Goal: Information Seeking & Learning: Learn about a topic

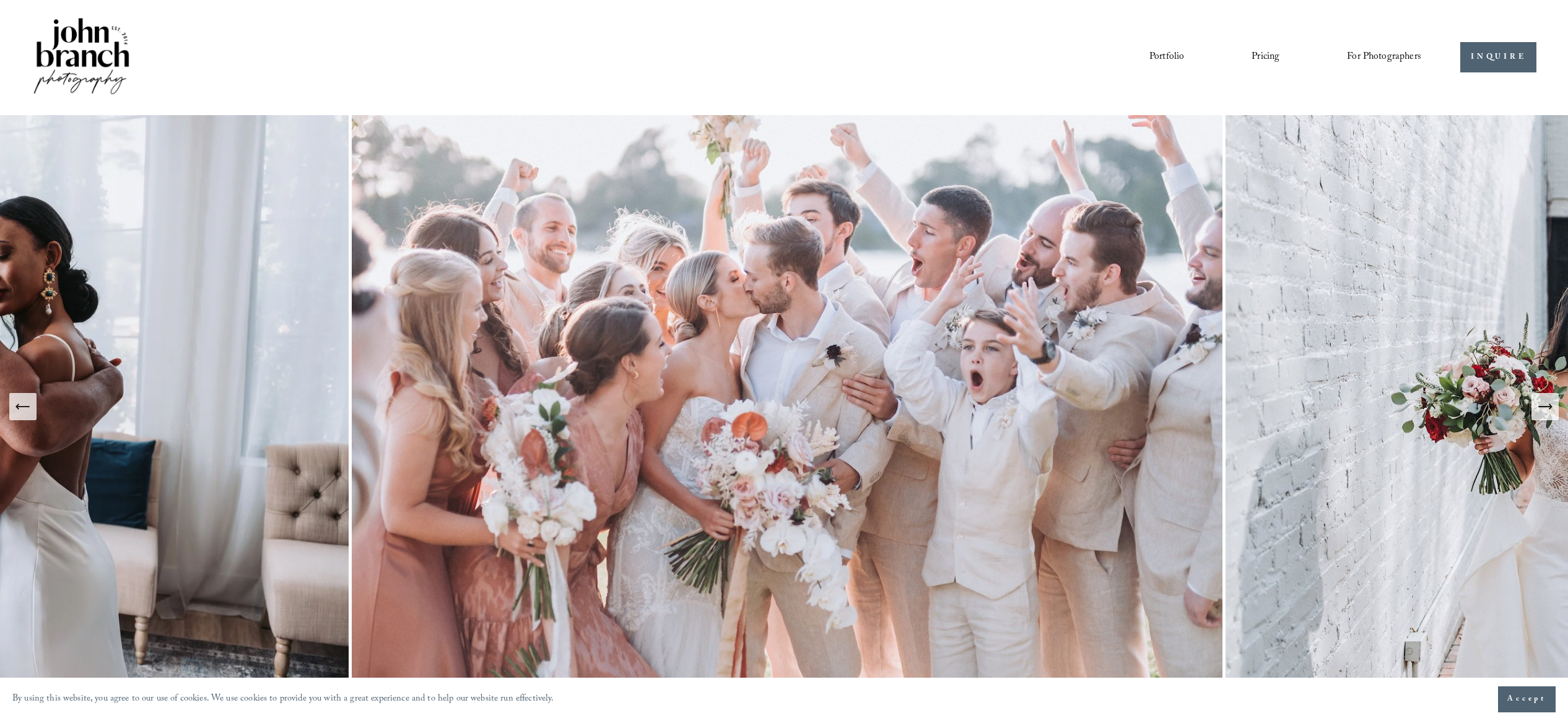
click at [1548, 411] on icon "Next Slide" at bounding box center [1545, 407] width 18 height 18
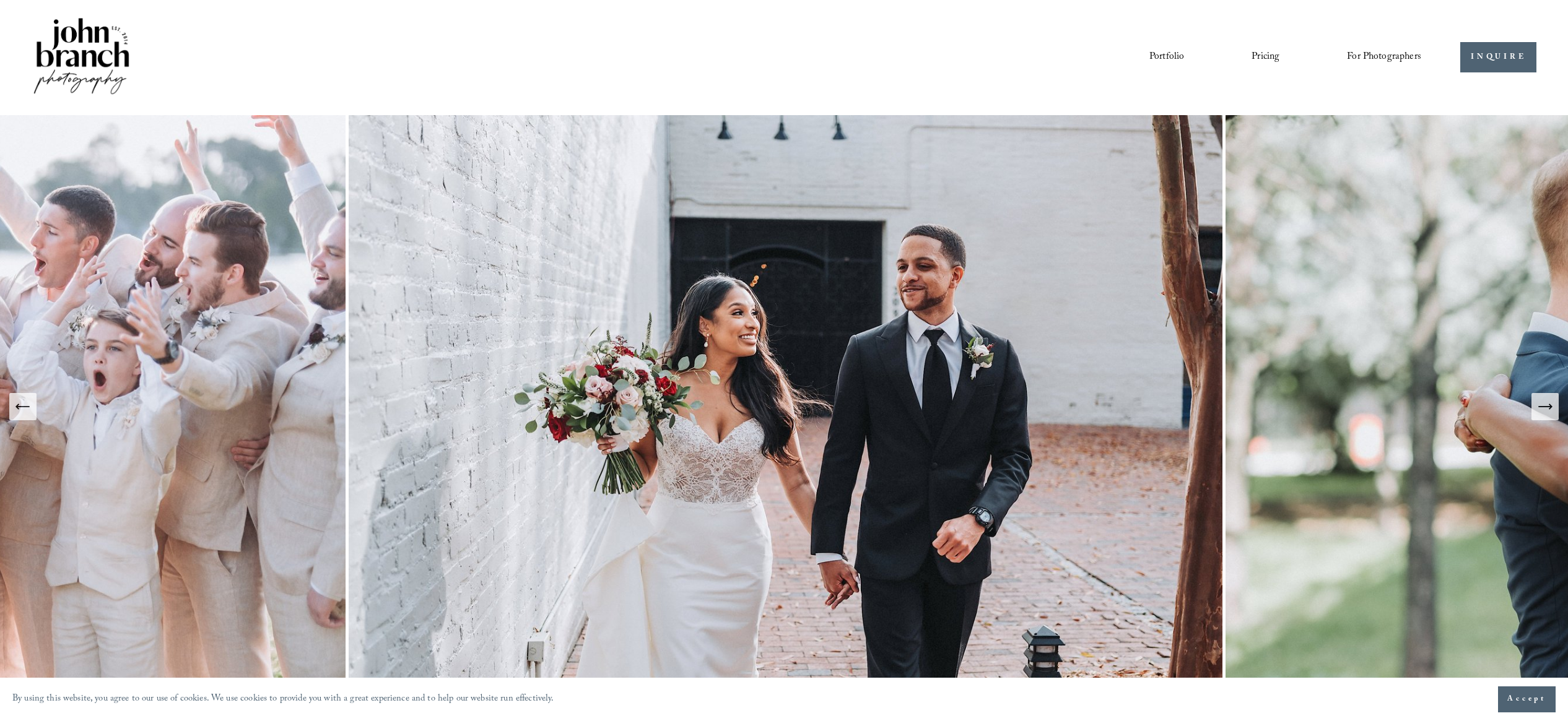
click at [1548, 411] on icon "Next Slide" at bounding box center [1545, 407] width 18 height 18
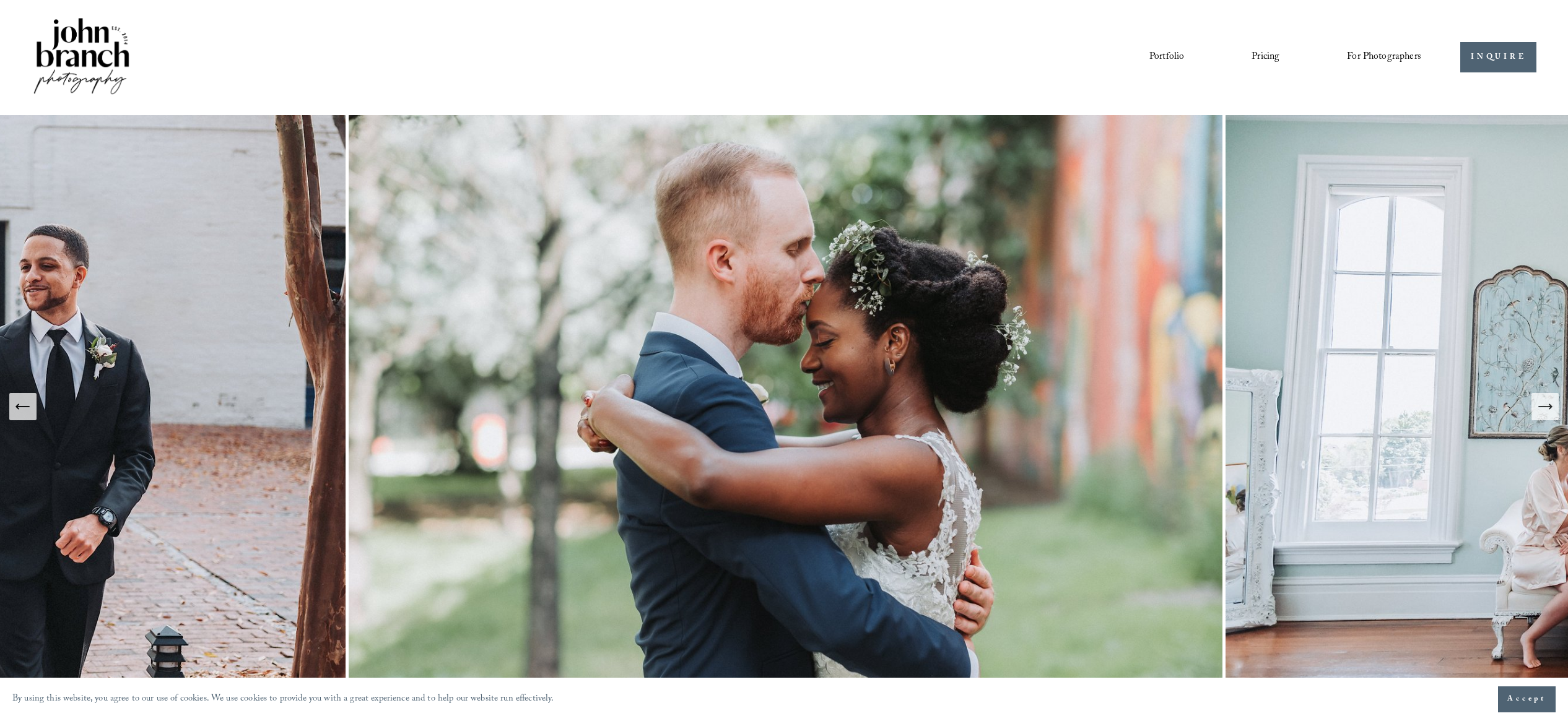
click at [1548, 411] on icon "Next Slide" at bounding box center [1545, 407] width 18 height 18
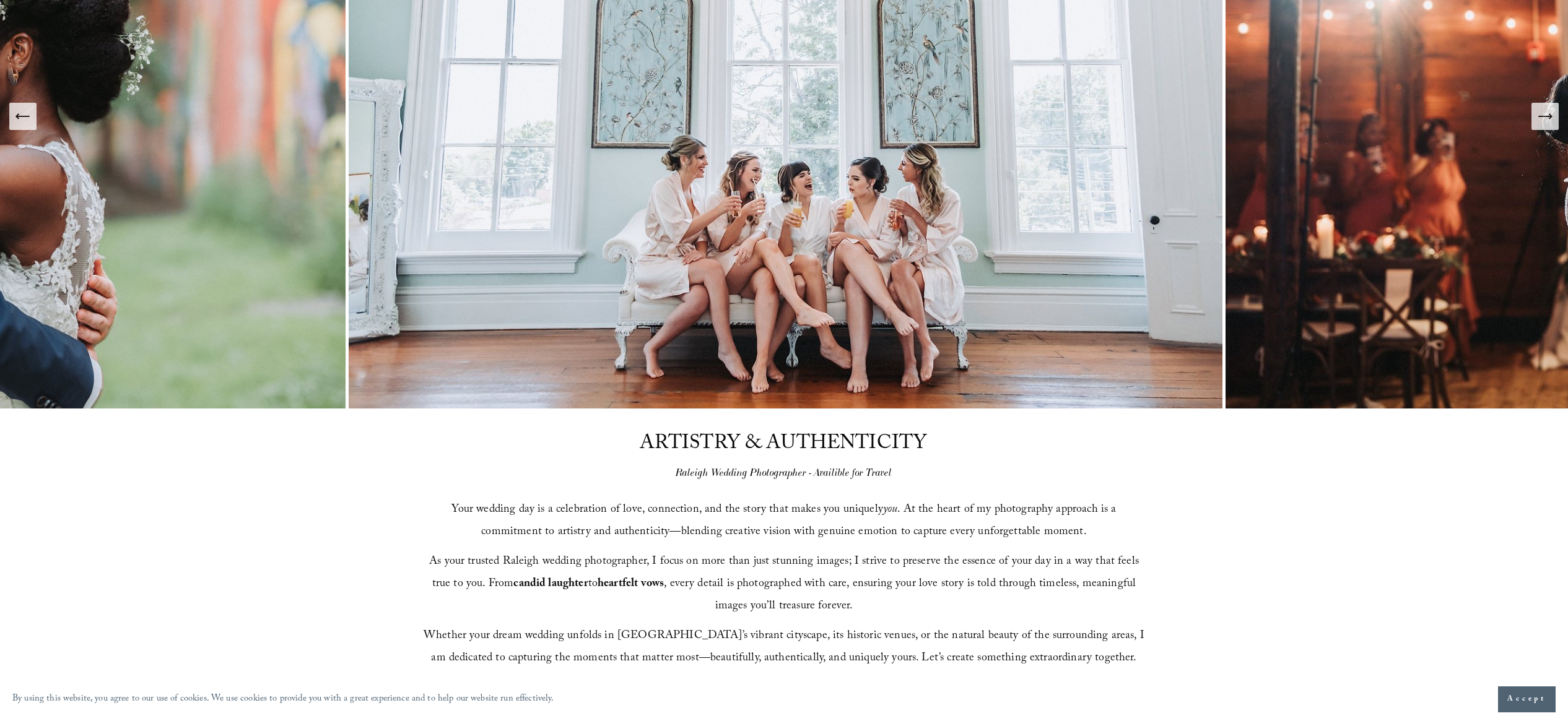
scroll to position [291, 0]
click at [1517, 697] on span "Accept" at bounding box center [1527, 699] width 39 height 12
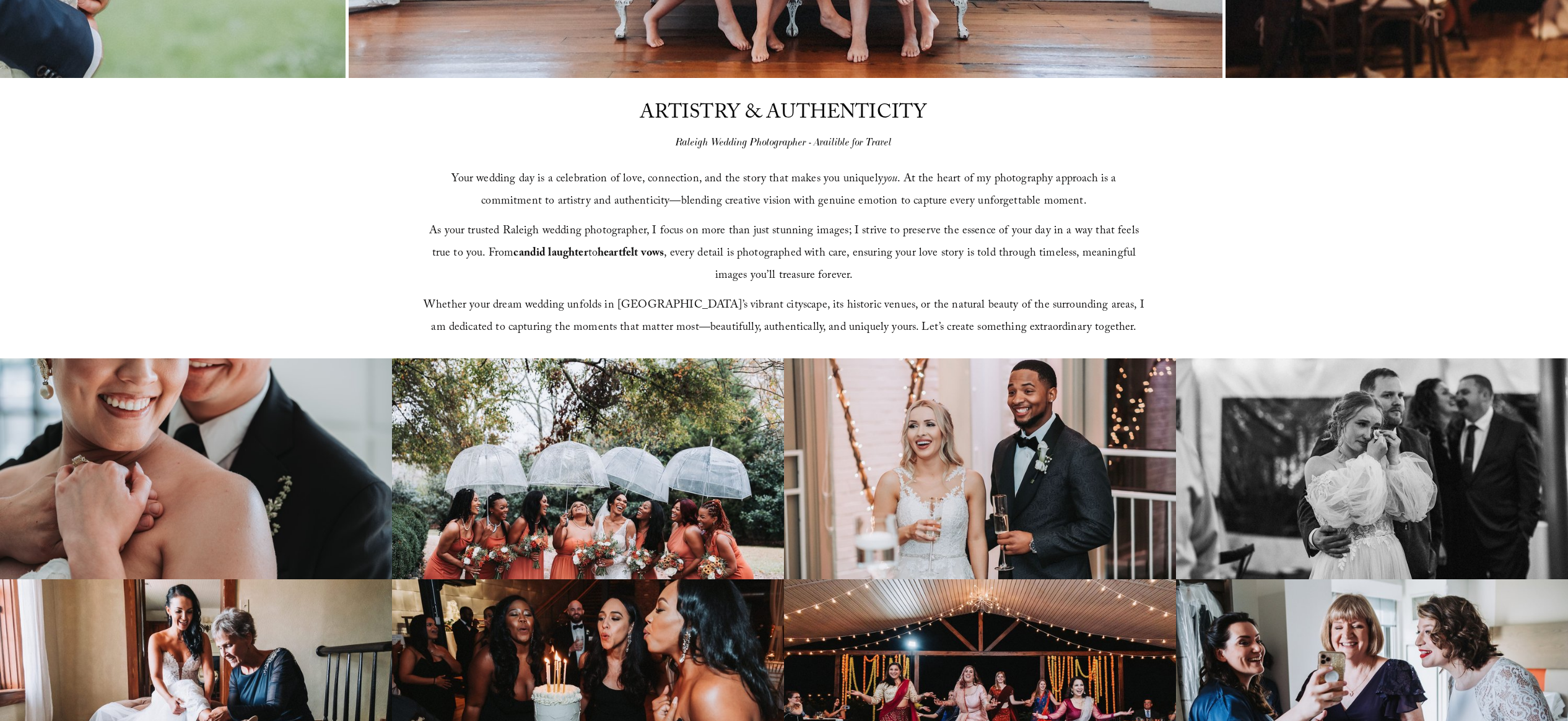
scroll to position [0, 0]
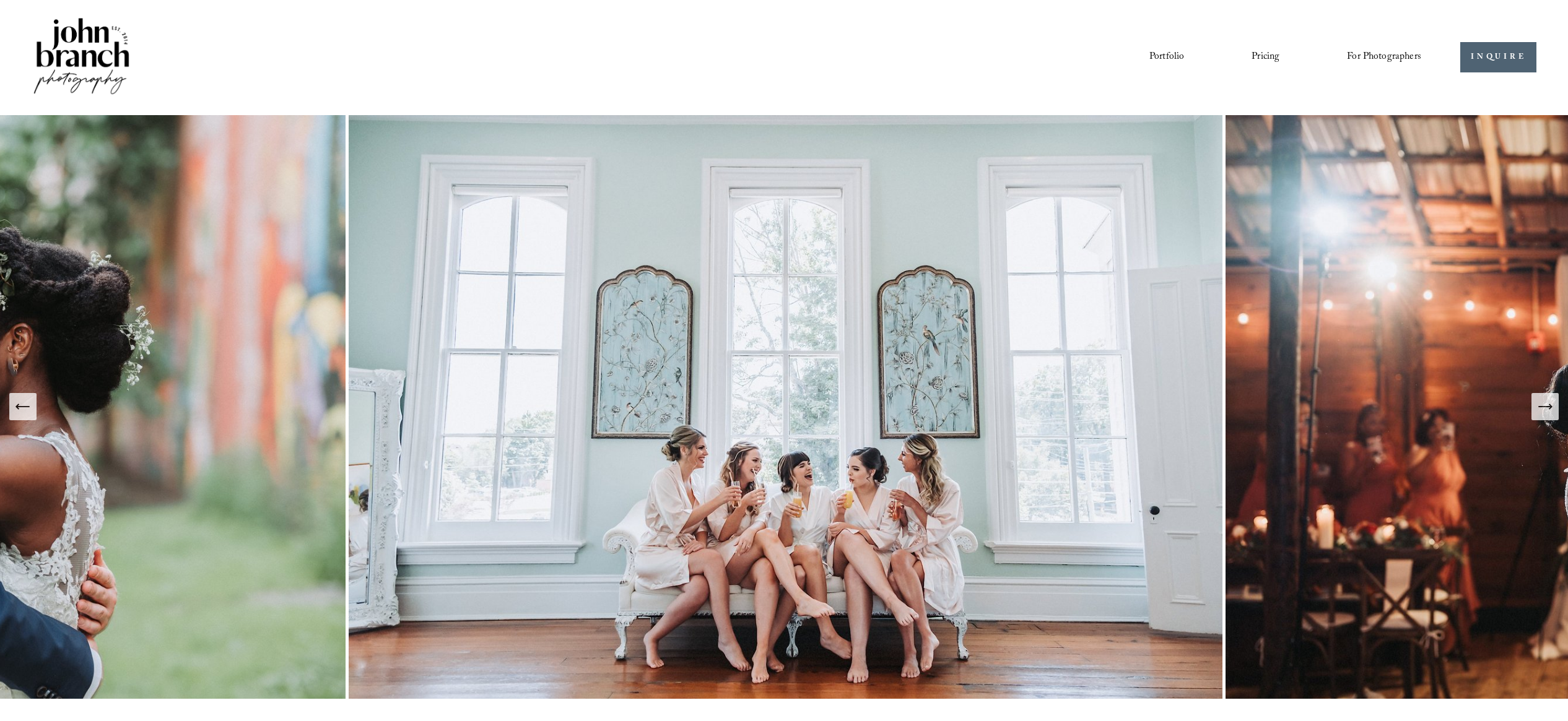
drag, startPoint x: 1270, startPoint y: 57, endPoint x: 1278, endPoint y: 79, distance: 23.4
click at [1270, 57] on link "Pricing" at bounding box center [1265, 57] width 28 height 21
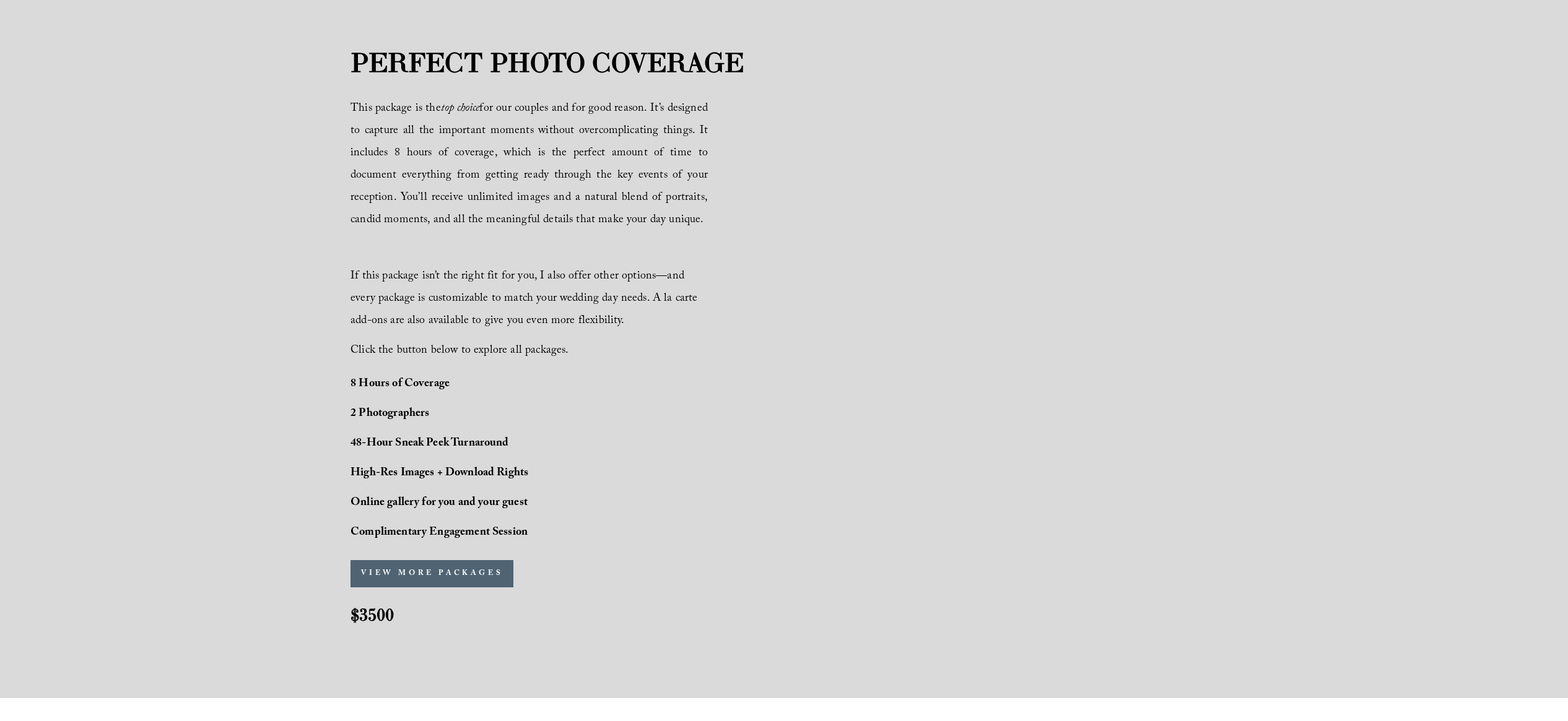
scroll to position [868, 0]
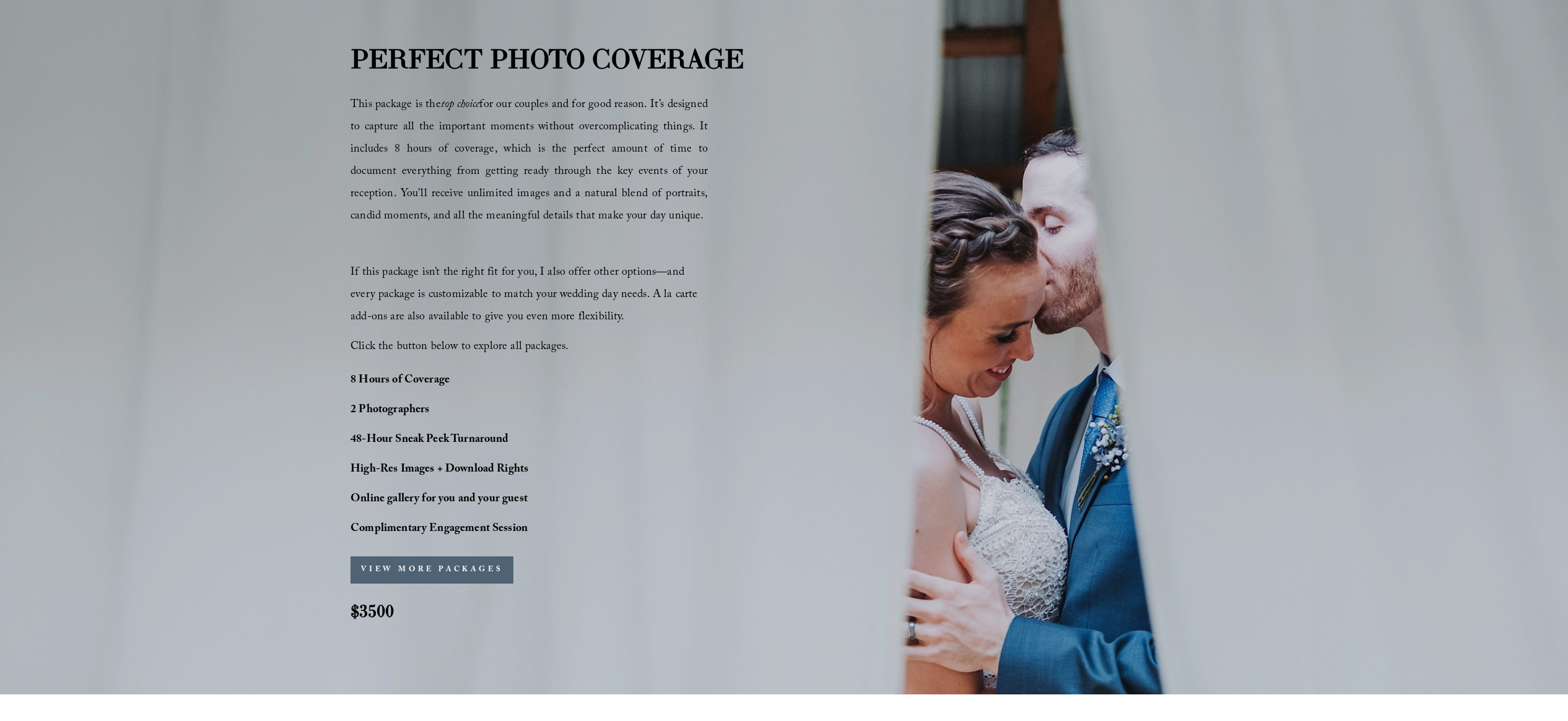
click at [436, 570] on button "VIEW MORE PACKAGES" at bounding box center [432, 570] width 163 height 27
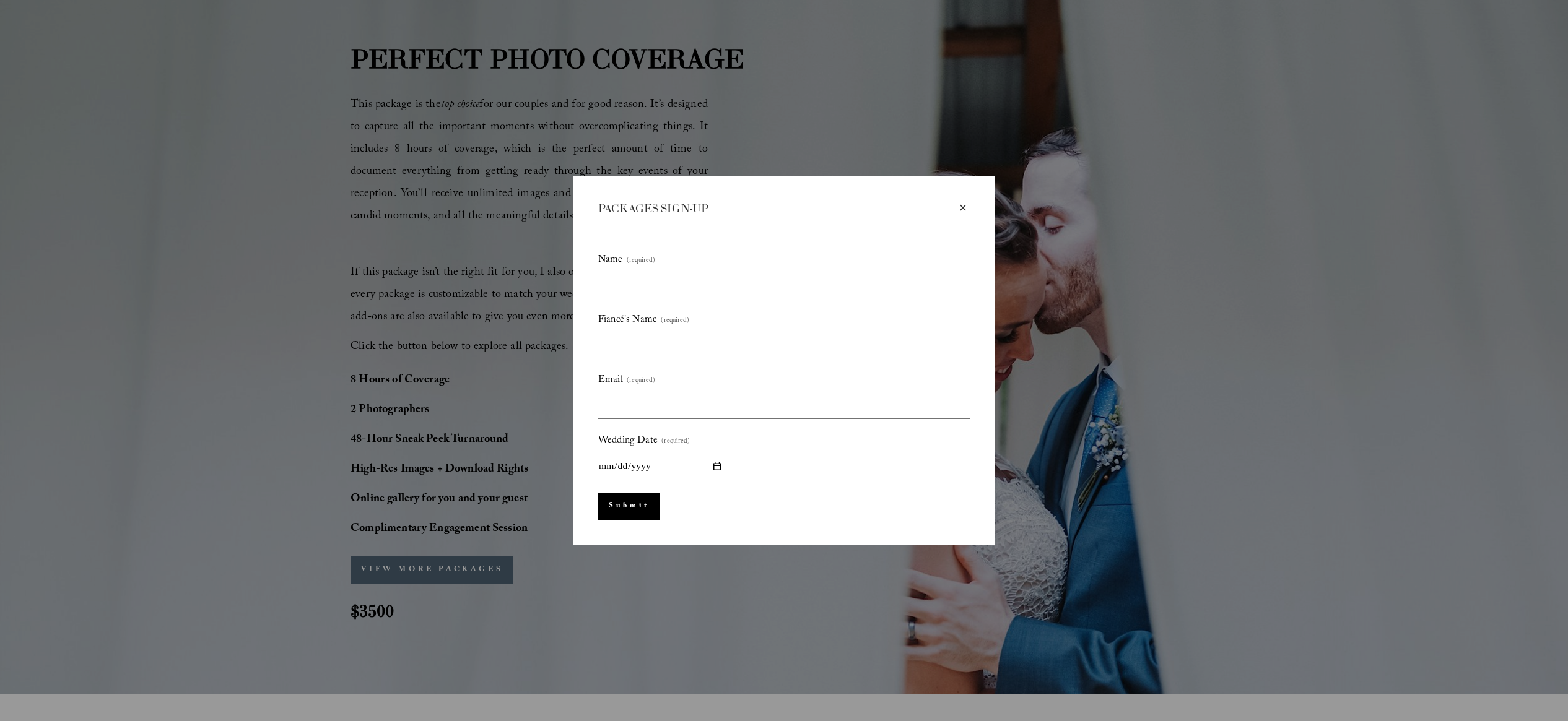
click at [964, 207] on div "×" at bounding box center [963, 208] width 13 height 13
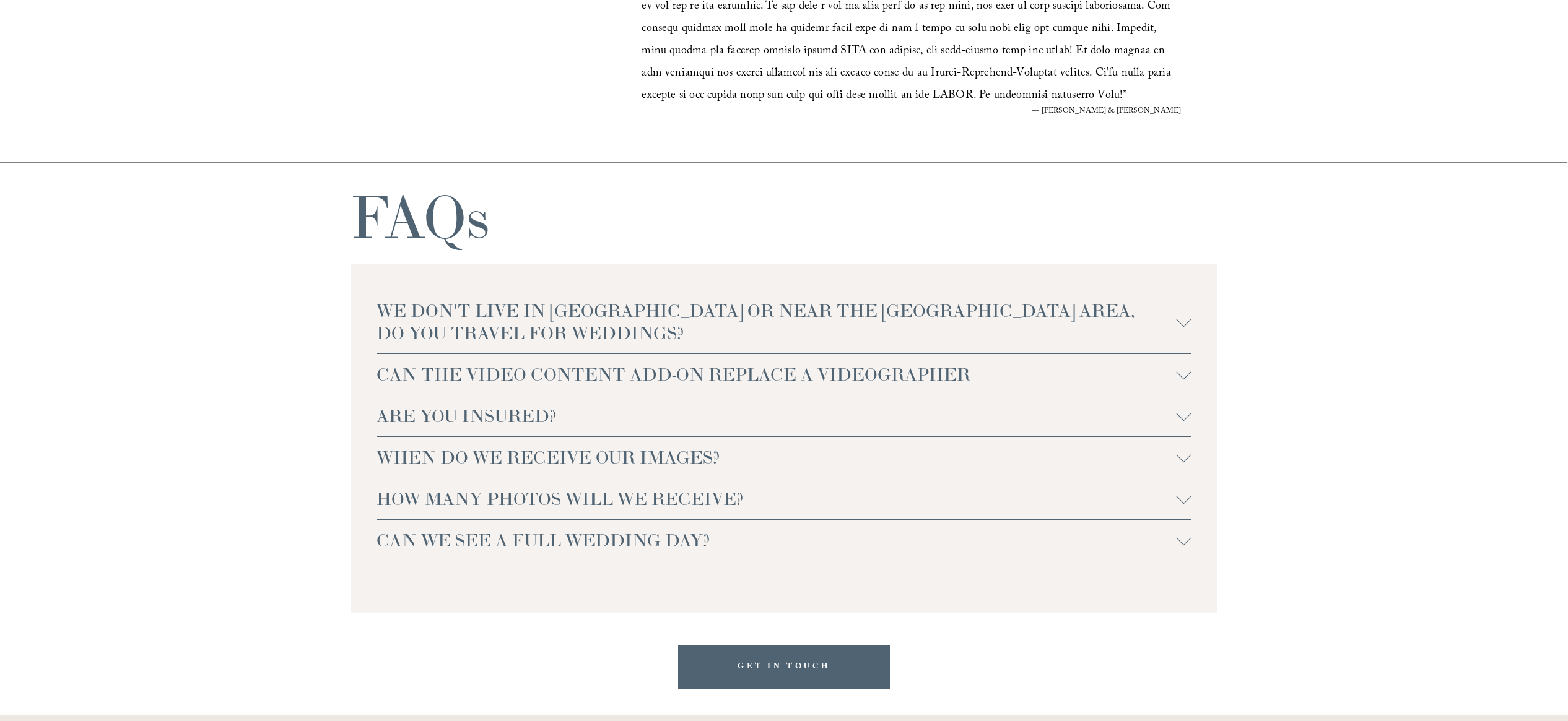
scroll to position [2708, 0]
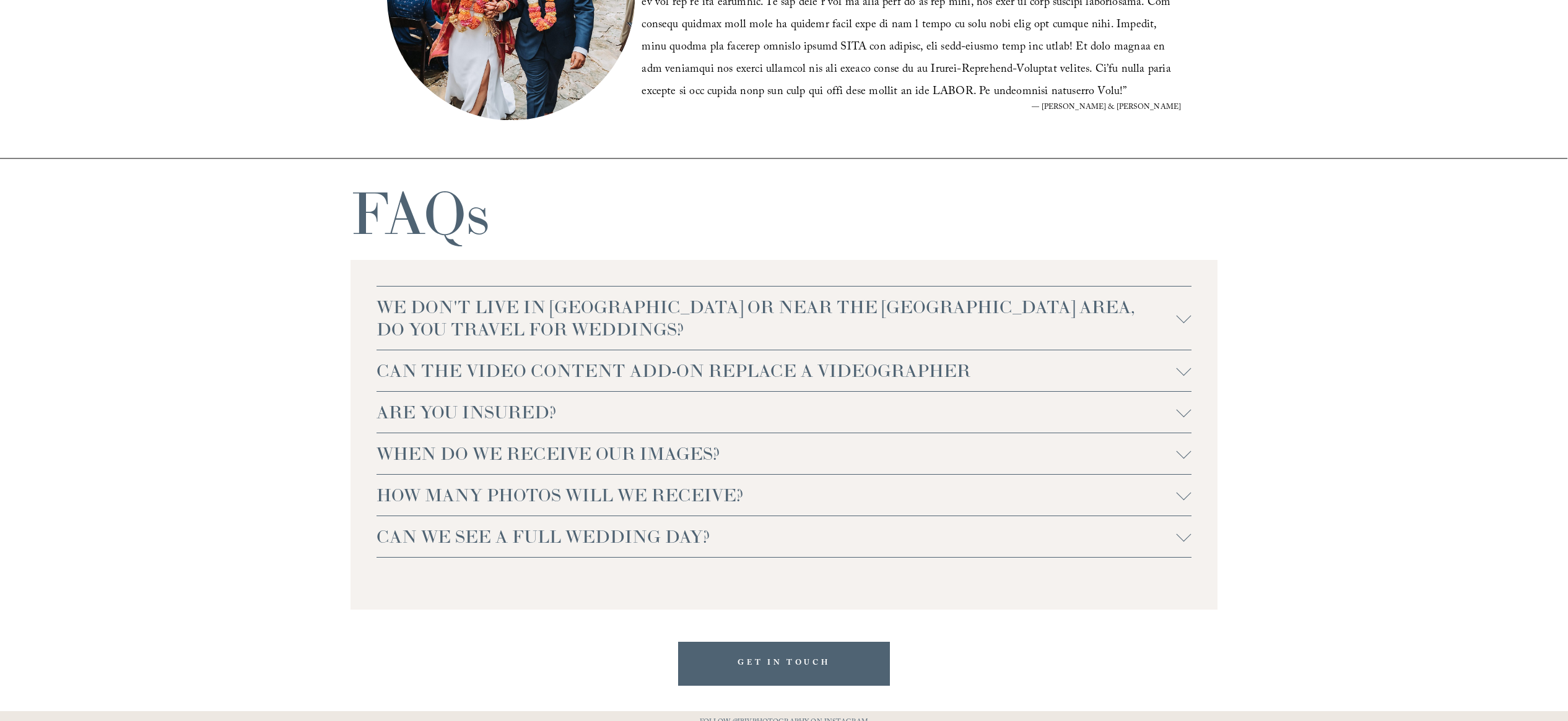
click at [1181, 412] on div at bounding box center [1184, 410] width 15 height 15
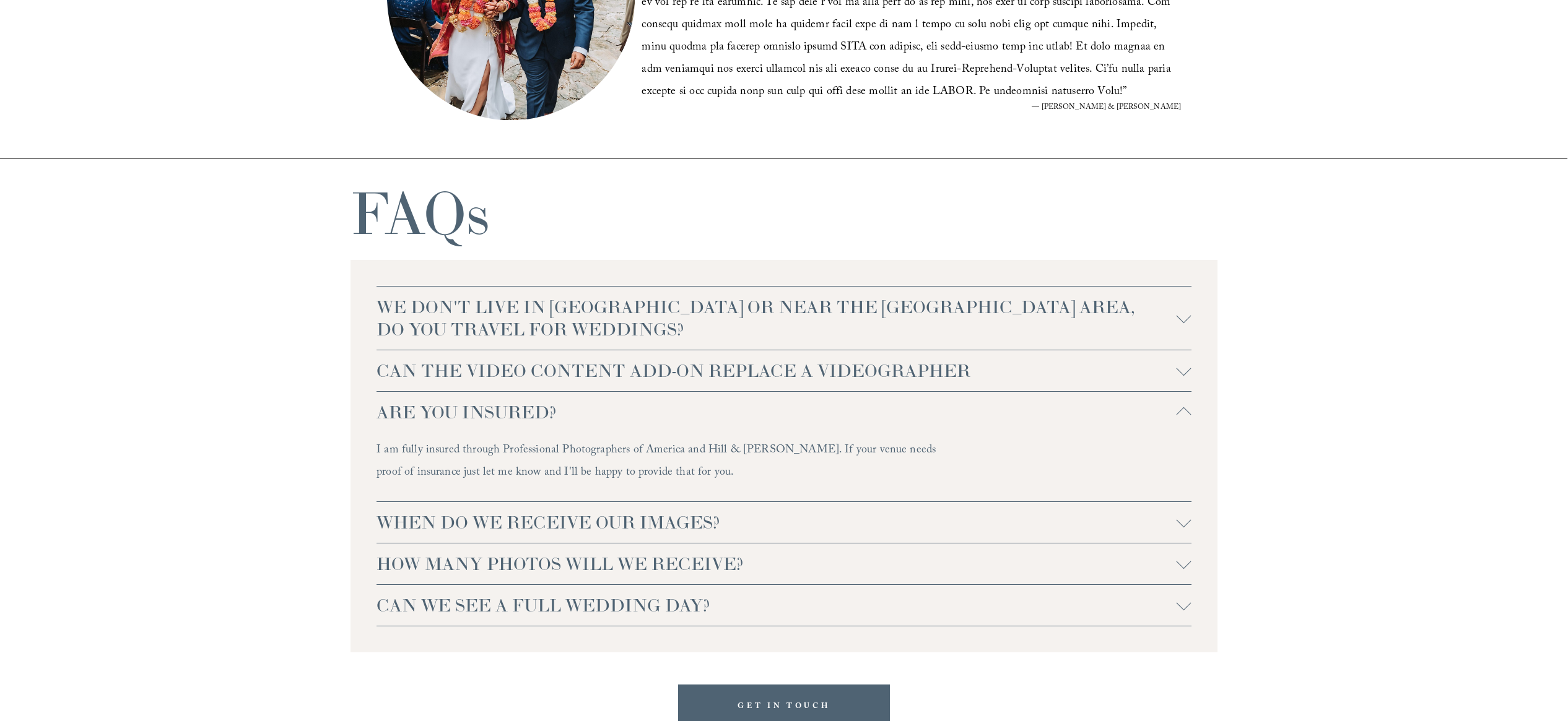
click at [1181, 412] on div at bounding box center [1184, 415] width 15 height 15
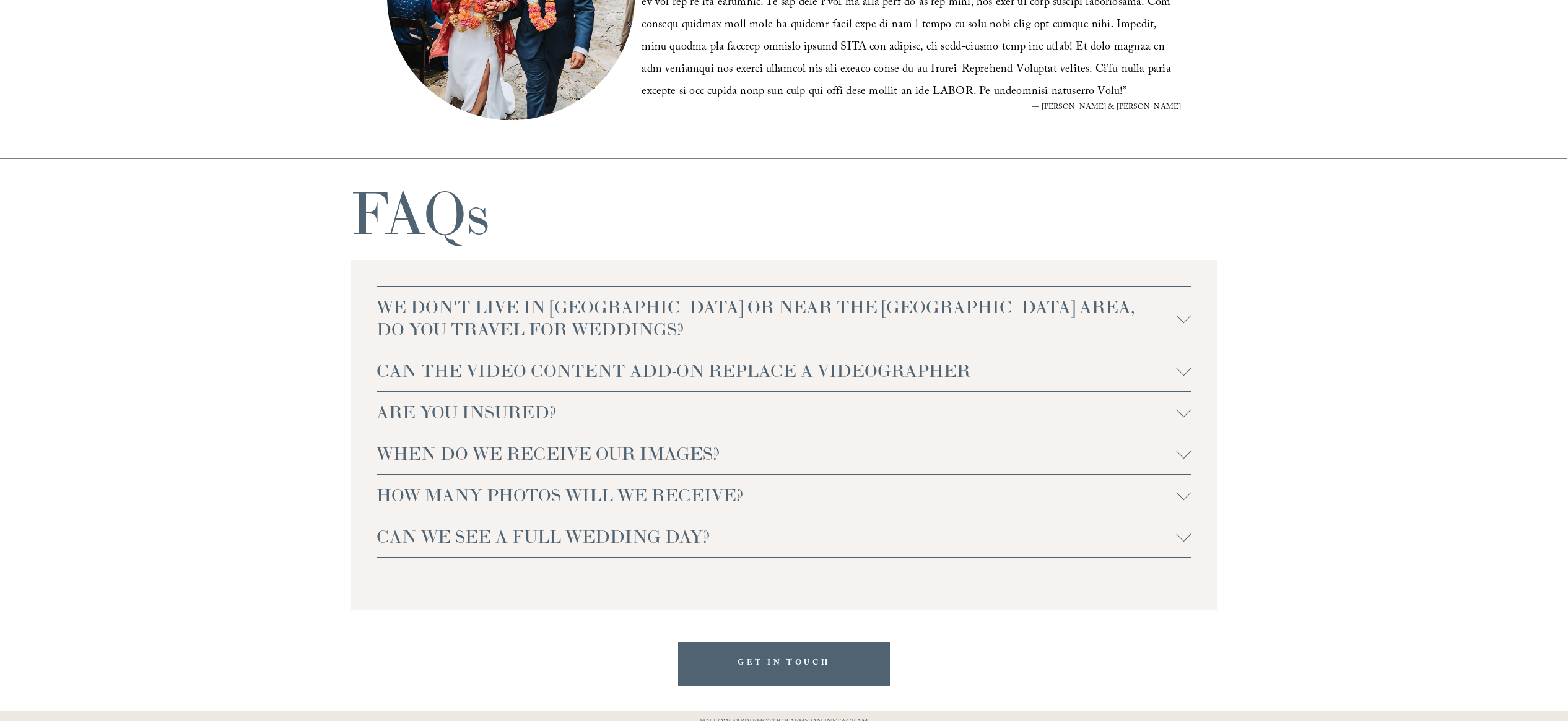
click at [1185, 457] on div at bounding box center [1184, 454] width 15 height 15
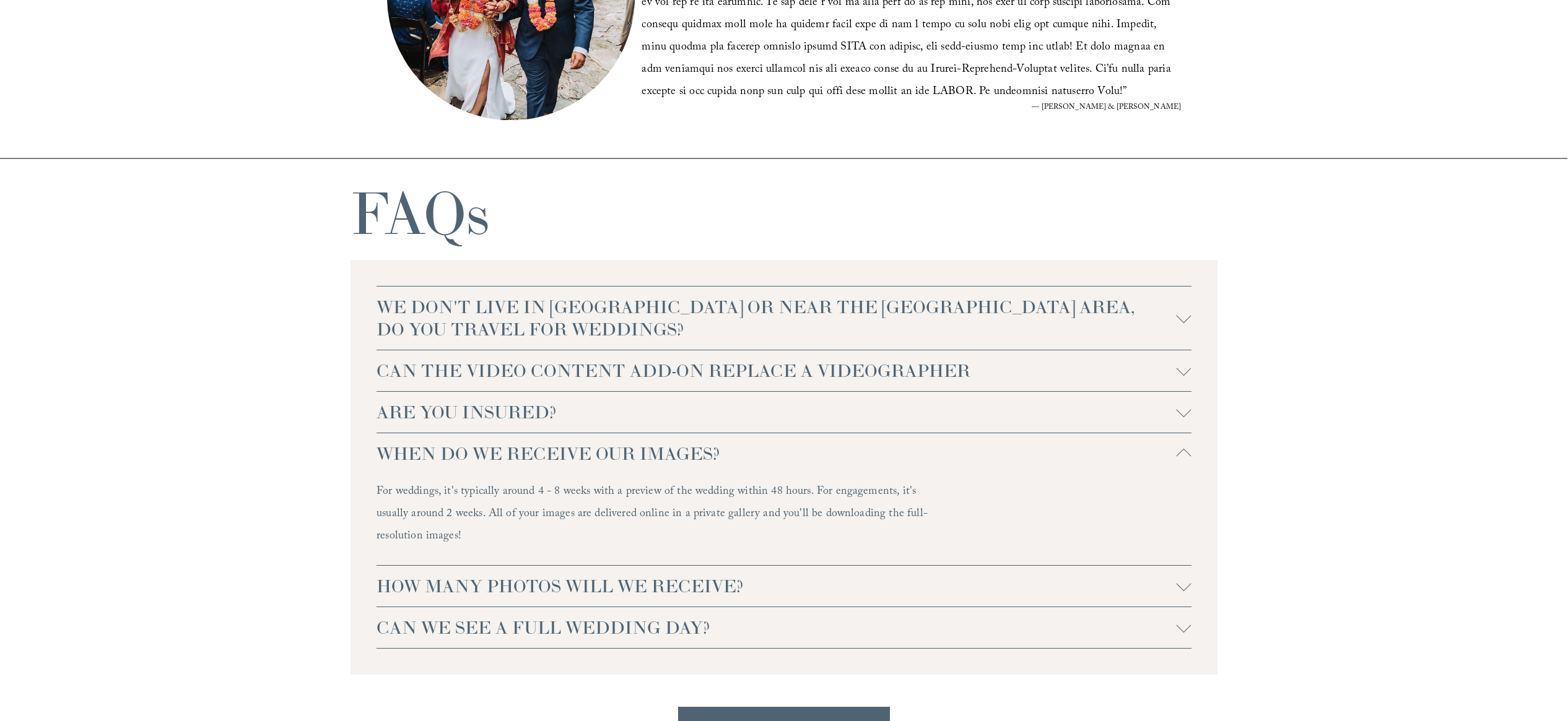
click at [1185, 457] on div at bounding box center [1184, 456] width 15 height 15
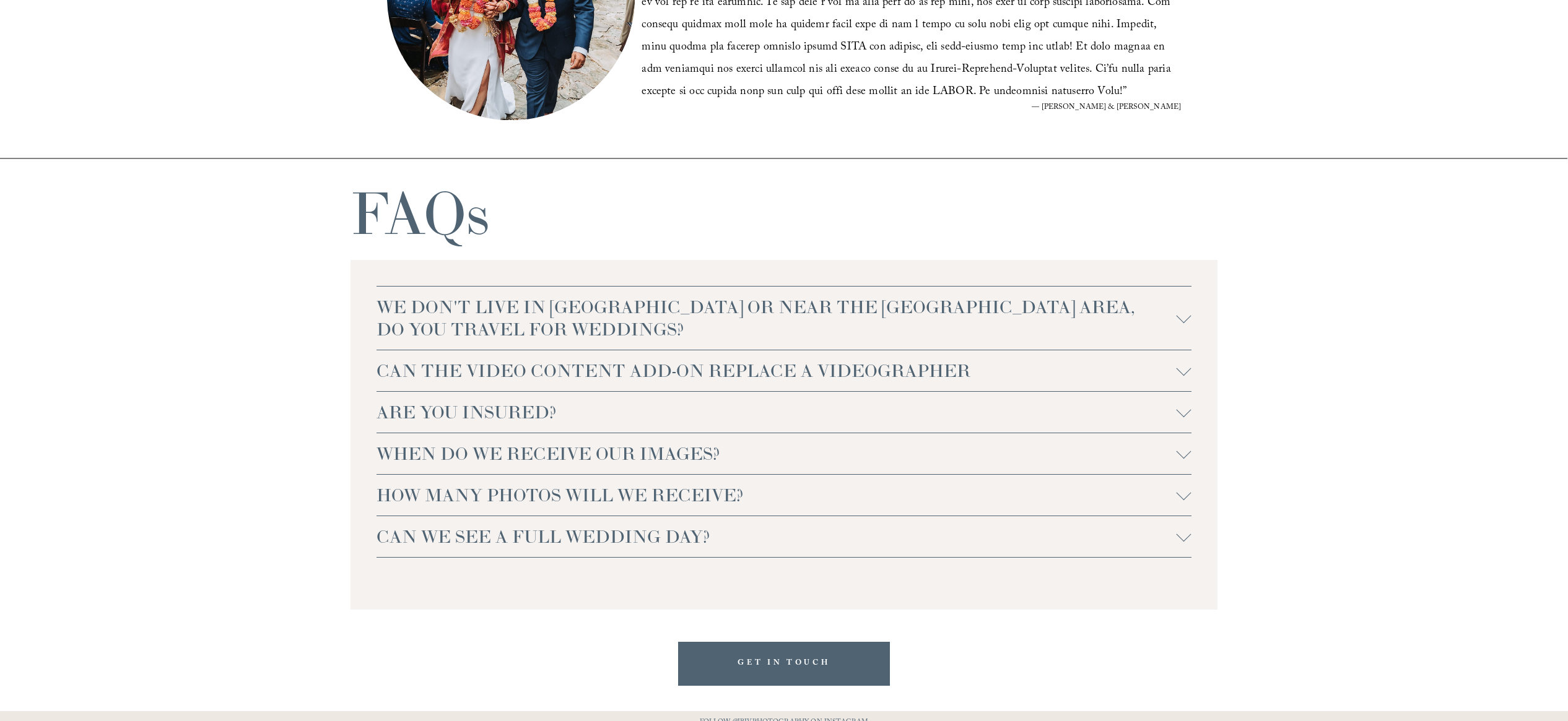
click at [1185, 495] on div at bounding box center [1184, 493] width 15 height 15
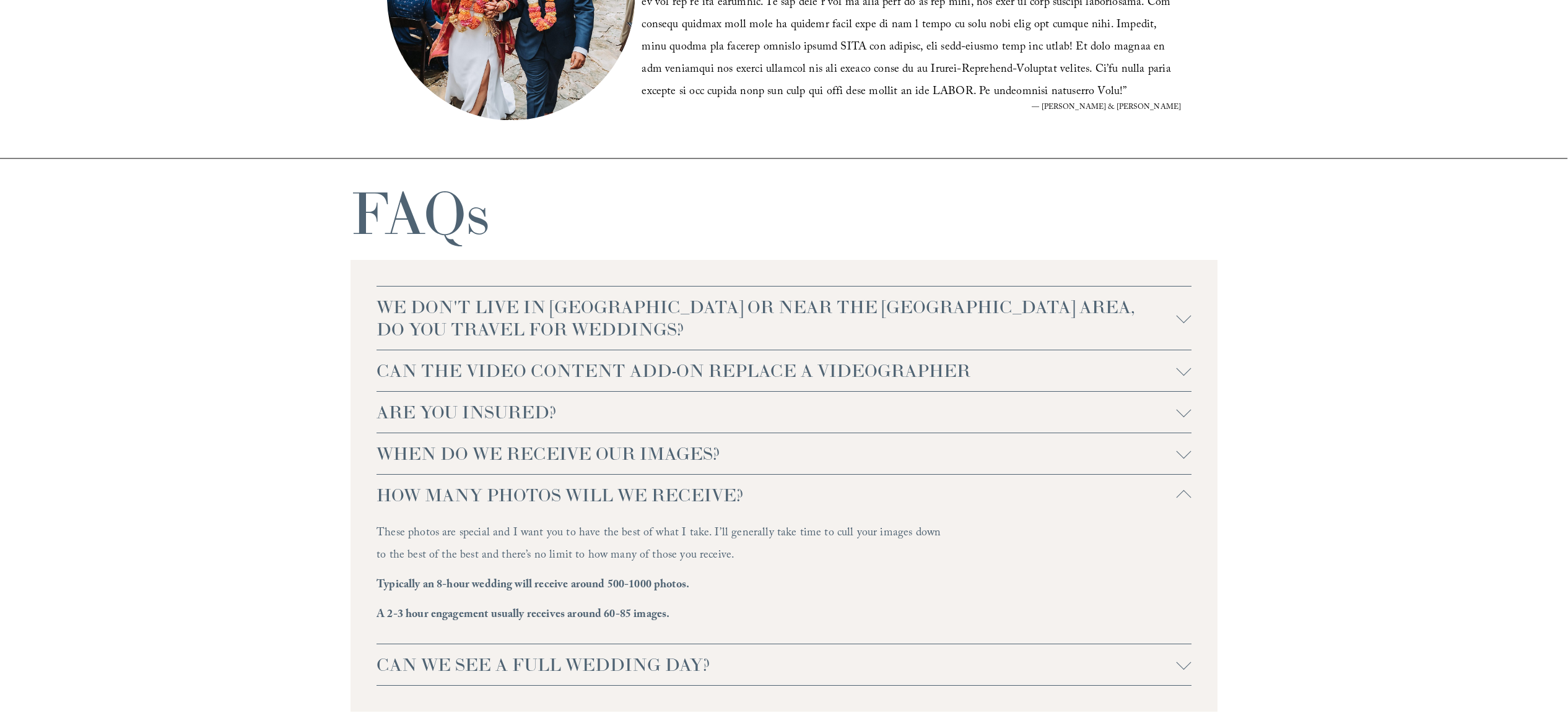
click at [1187, 494] on div at bounding box center [1184, 497] width 15 height 15
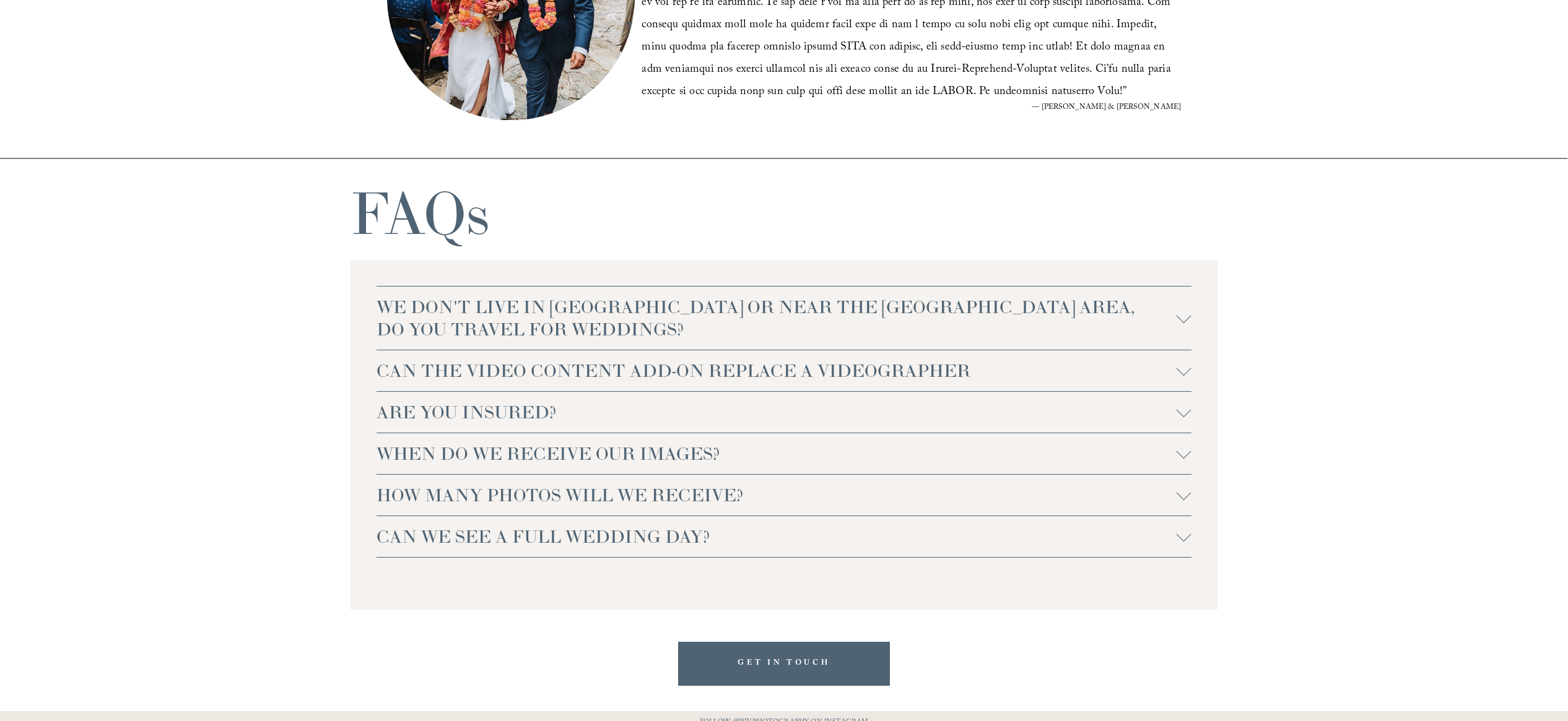
click at [1185, 537] on div at bounding box center [1184, 534] width 15 height 15
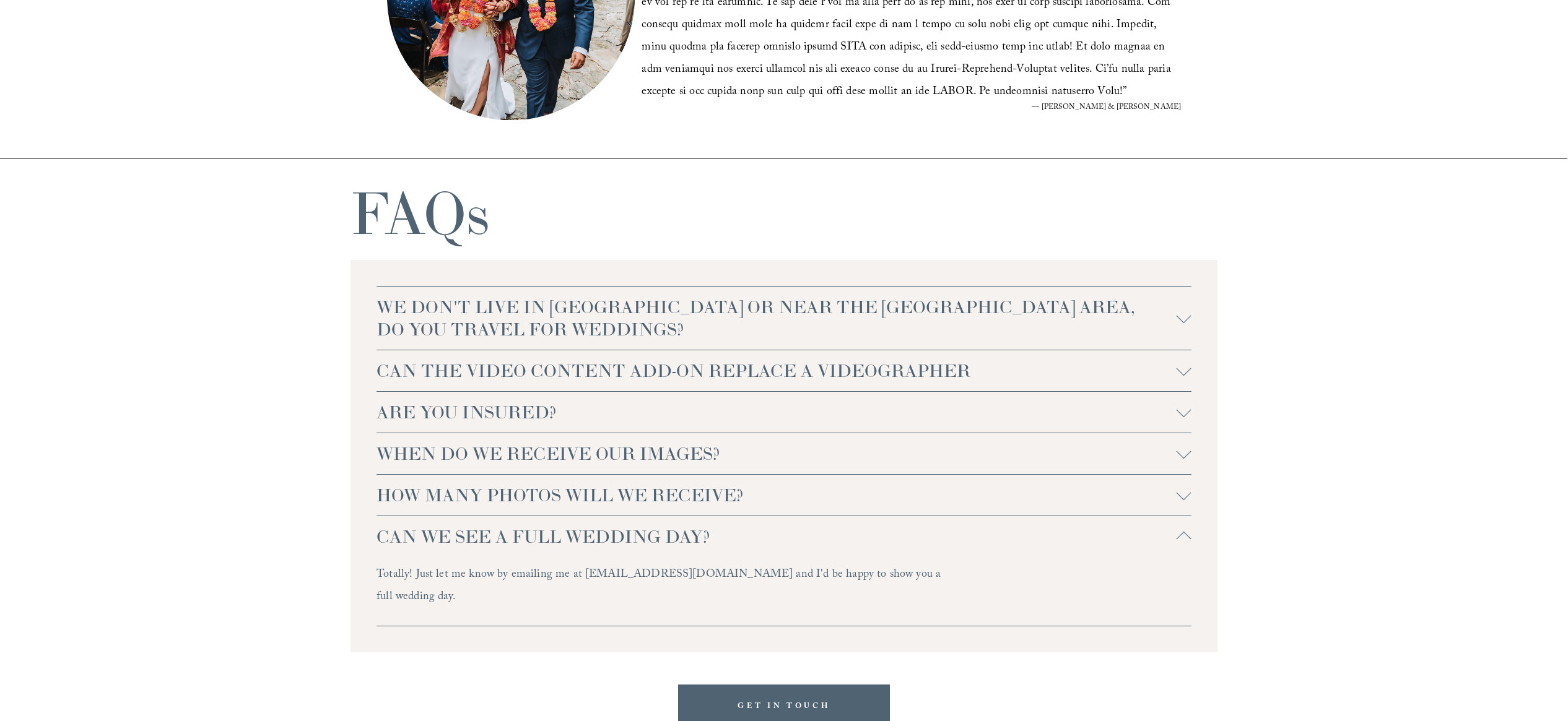
click at [1185, 537] on div at bounding box center [1184, 539] width 15 height 15
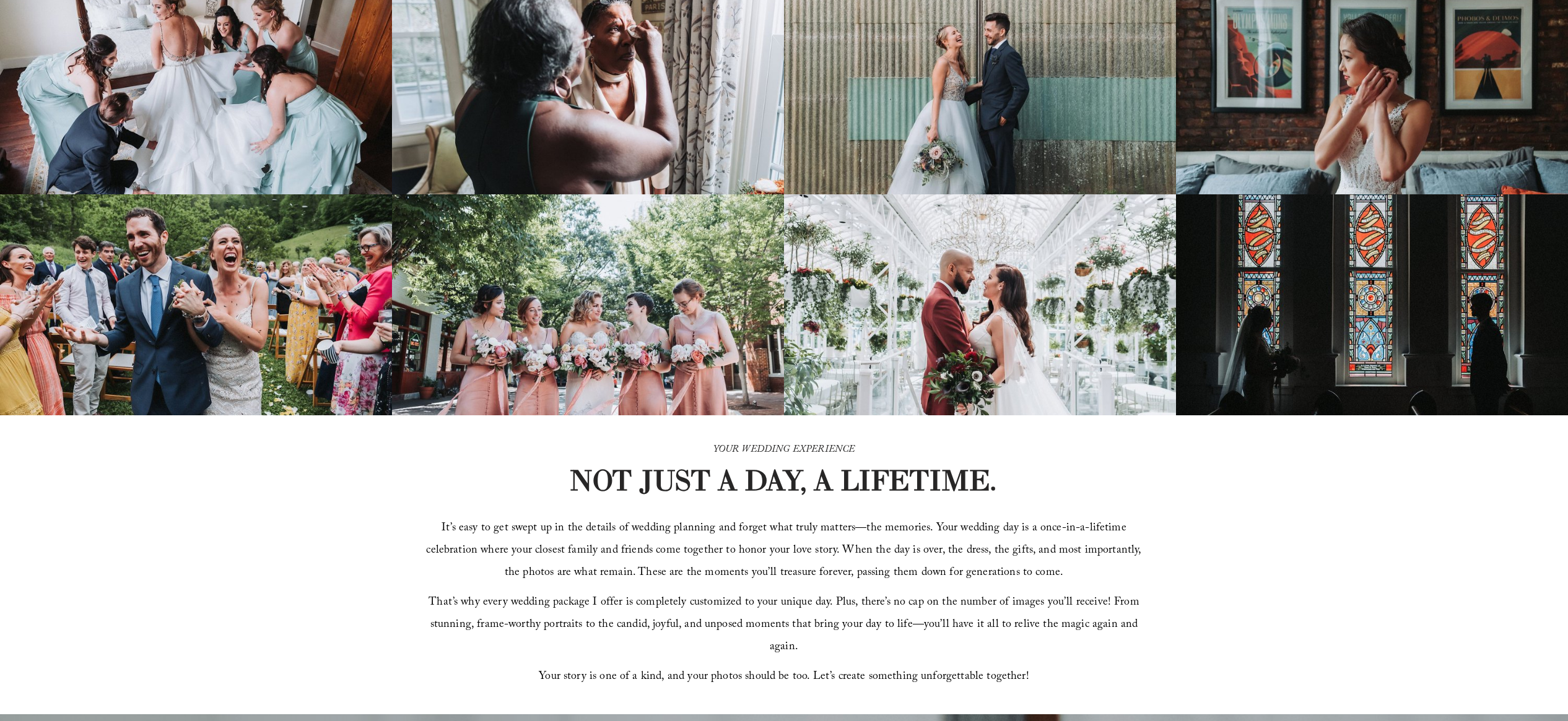
scroll to position [0, 0]
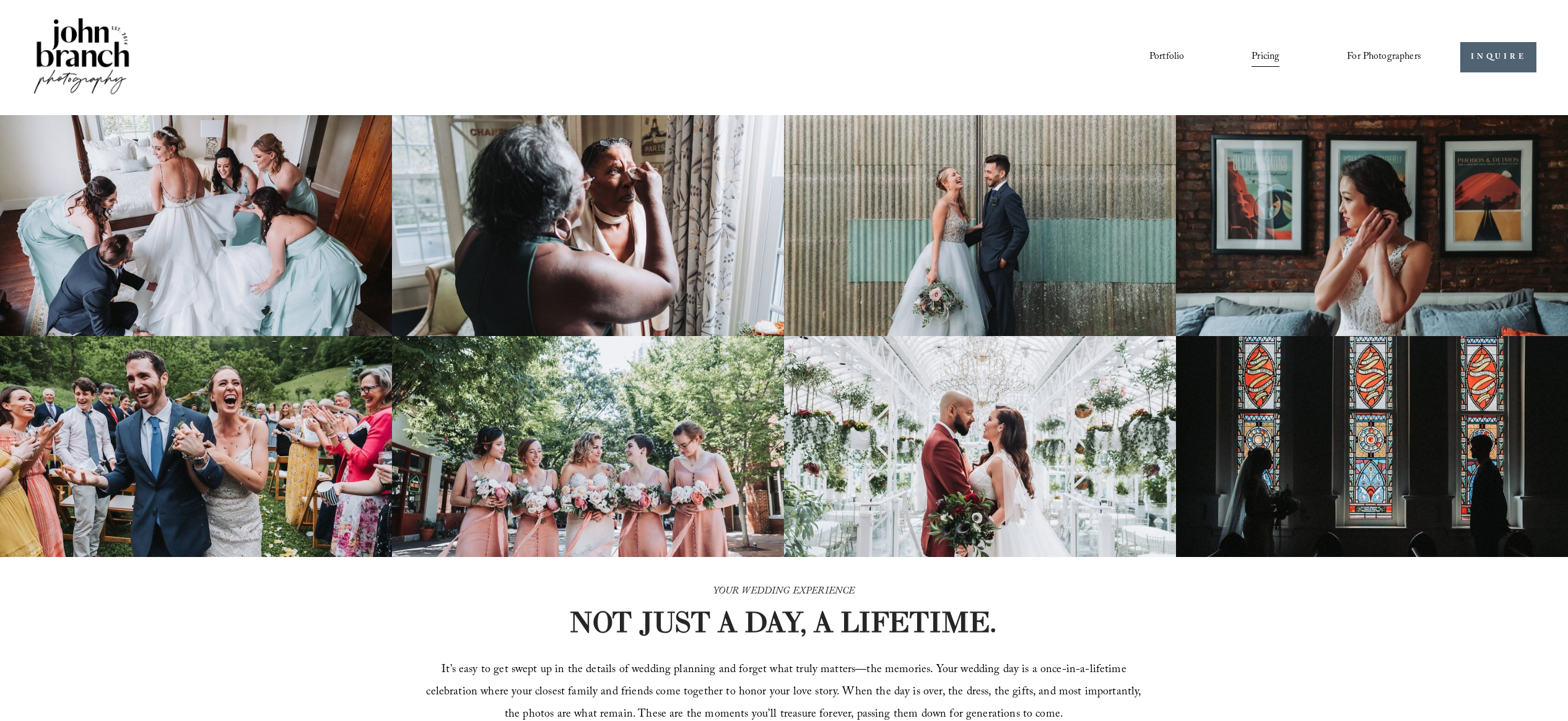
click at [97, 64] on img at bounding box center [81, 57] width 100 height 83
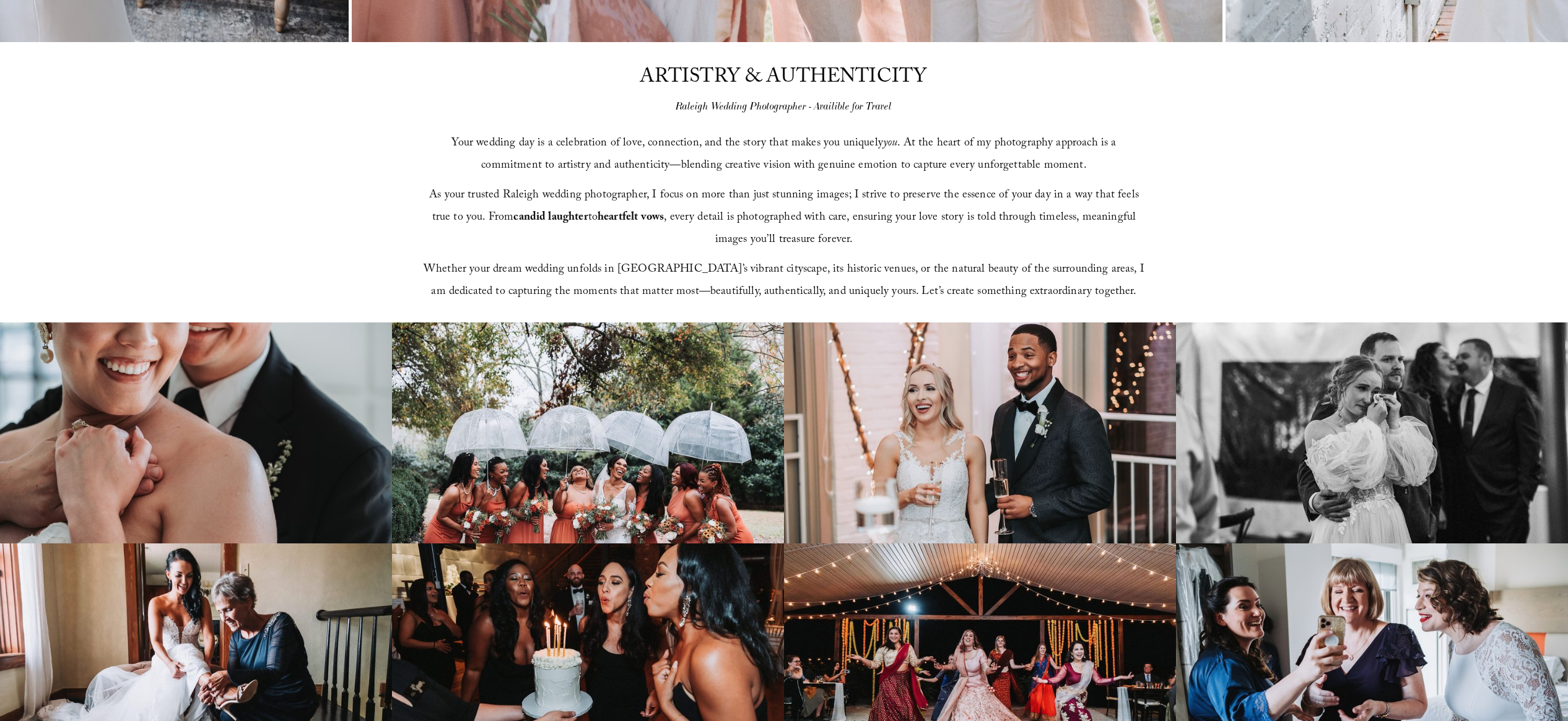
scroll to position [656, 0]
